Goal: Task Accomplishment & Management: Use online tool/utility

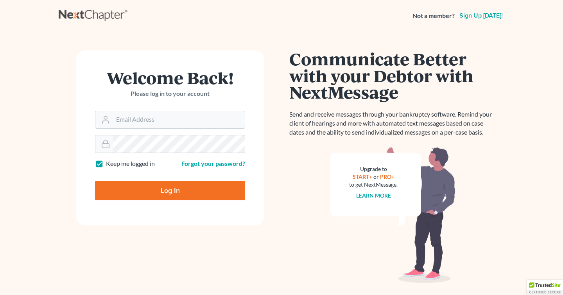
type input "teresa@mcbridelaw.net"
click at [160, 190] on input "Log In" at bounding box center [170, 191] width 150 height 20
type input "Thinking..."
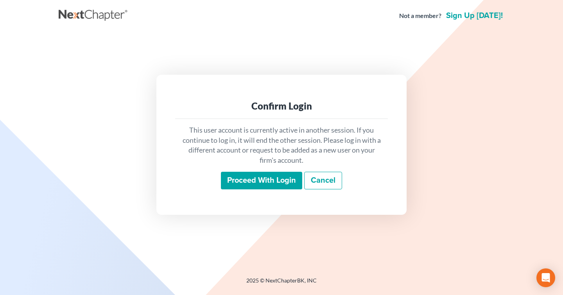
click at [252, 176] on input "Proceed with login" at bounding box center [261, 181] width 81 height 18
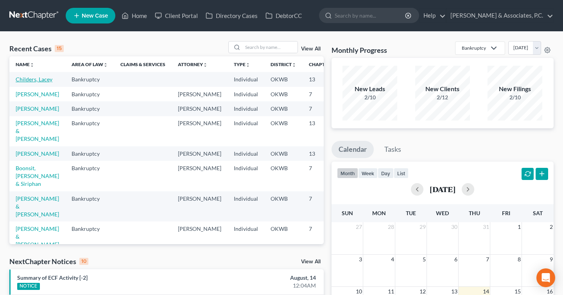
click at [21, 83] on link "Childers, Lacey" at bounding box center [34, 79] width 37 height 7
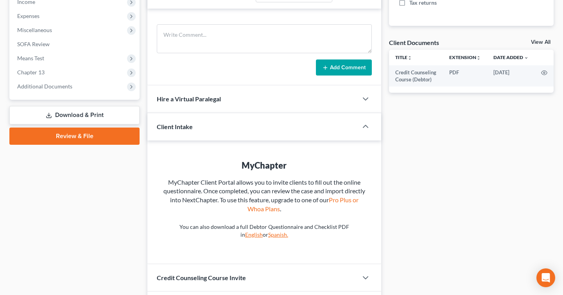
scroll to position [245, 0]
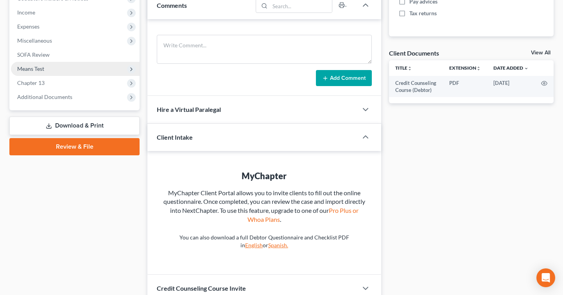
click at [93, 72] on span "Means Test" at bounding box center [75, 69] width 129 height 14
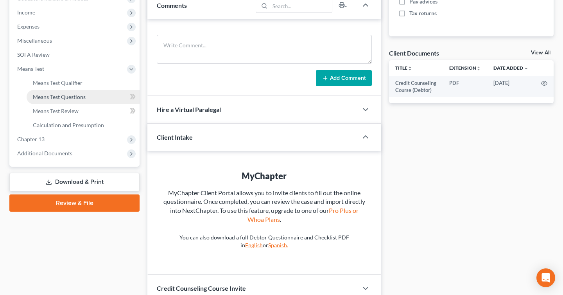
click at [92, 96] on link "Means Test Questions" at bounding box center [83, 97] width 113 height 14
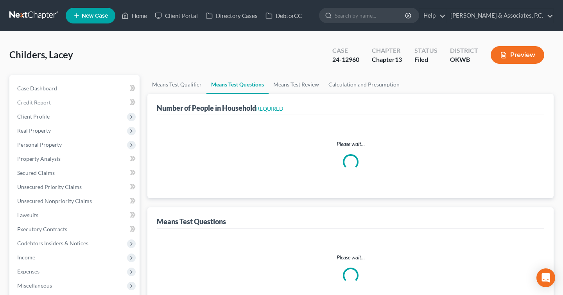
select select "0"
select select "60"
select select "1"
select select "60"
select select "1"
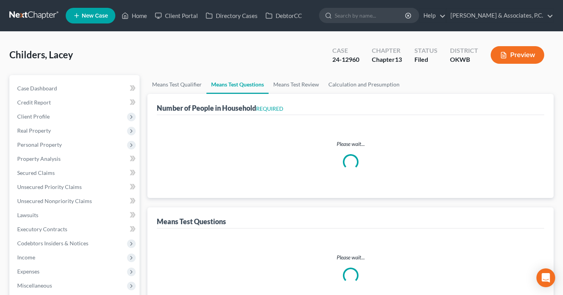
select select "3"
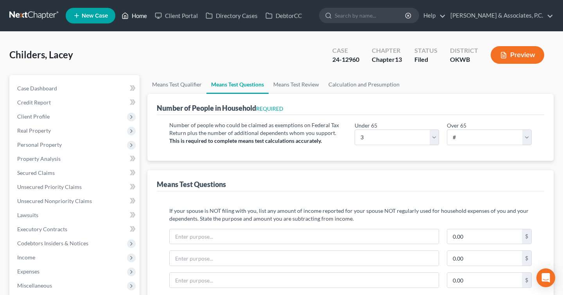
click at [138, 17] on link "Home" at bounding box center [134, 16] width 33 height 14
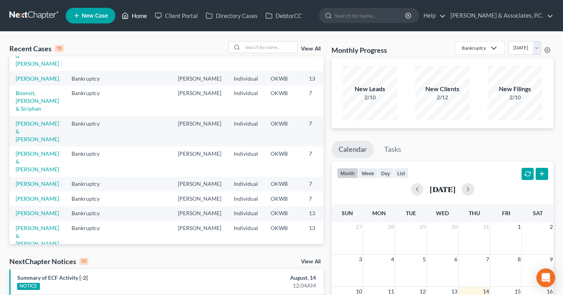
scroll to position [76, 0]
click at [27, 111] on link "Boonsit, Anurak & Siriphan" at bounding box center [37, 100] width 43 height 22
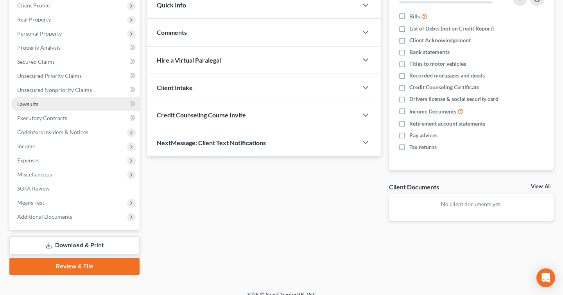
scroll to position [117, 0]
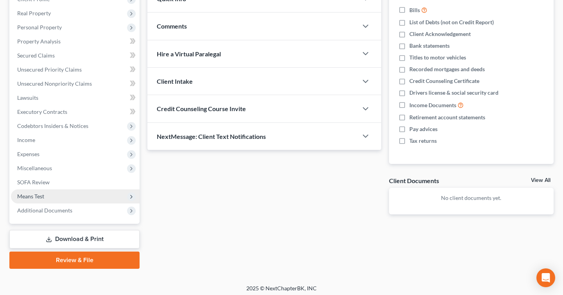
click at [76, 200] on span "Means Test" at bounding box center [75, 196] width 129 height 14
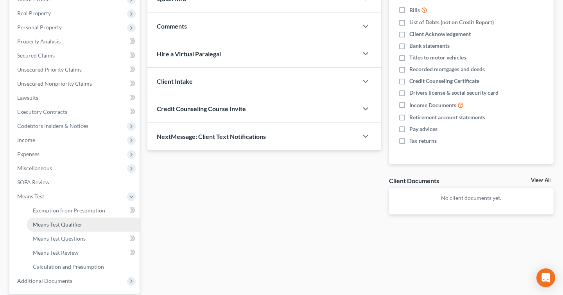
click at [78, 220] on link "Means Test Qualifier" at bounding box center [83, 224] width 113 height 14
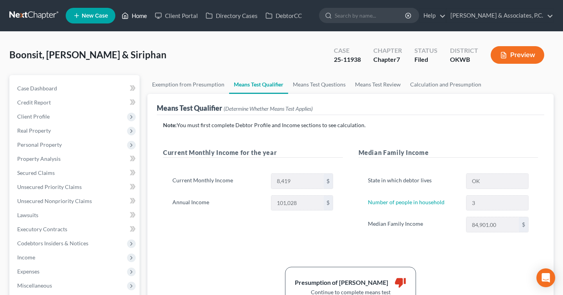
click at [141, 16] on link "Home" at bounding box center [134, 16] width 33 height 14
